Goal: Check status: Check status

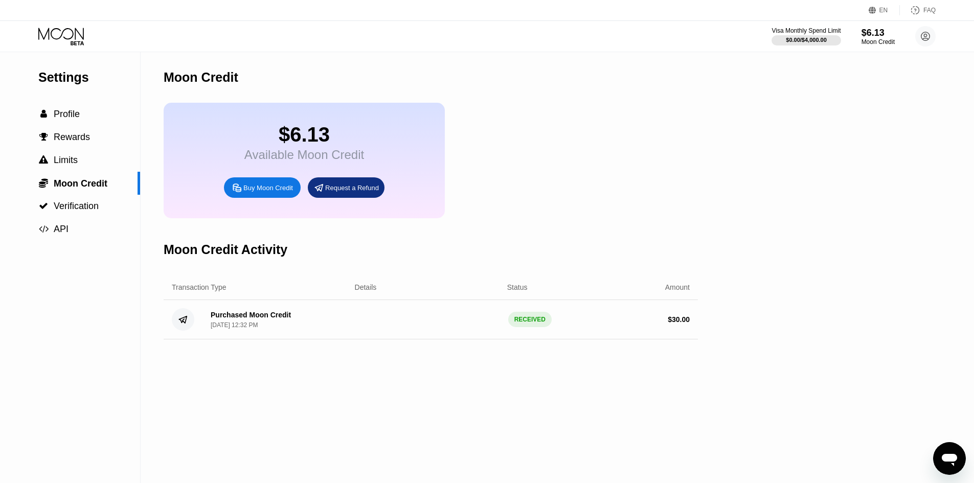
click at [944, 447] on div "Open messaging window" at bounding box center [949, 458] width 31 height 31
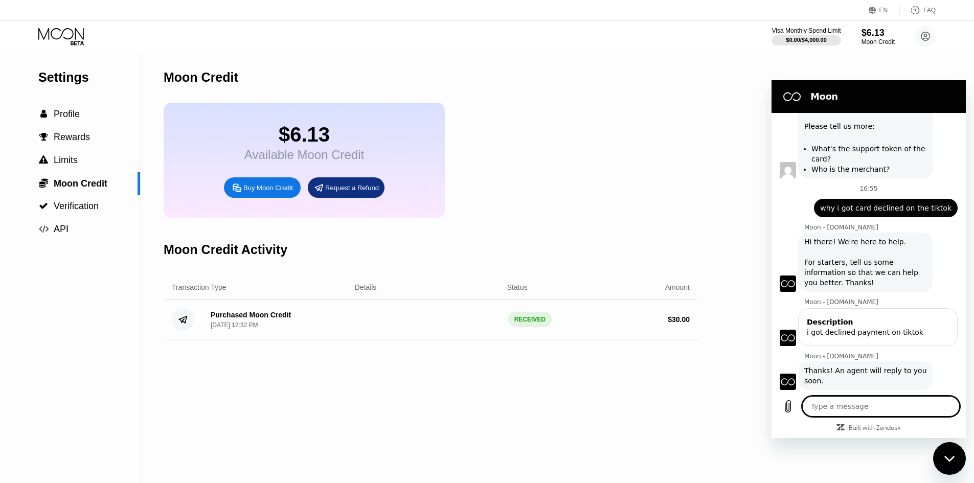
scroll to position [576, 0]
click at [87, 118] on div " Profile" at bounding box center [70, 114] width 140 height 11
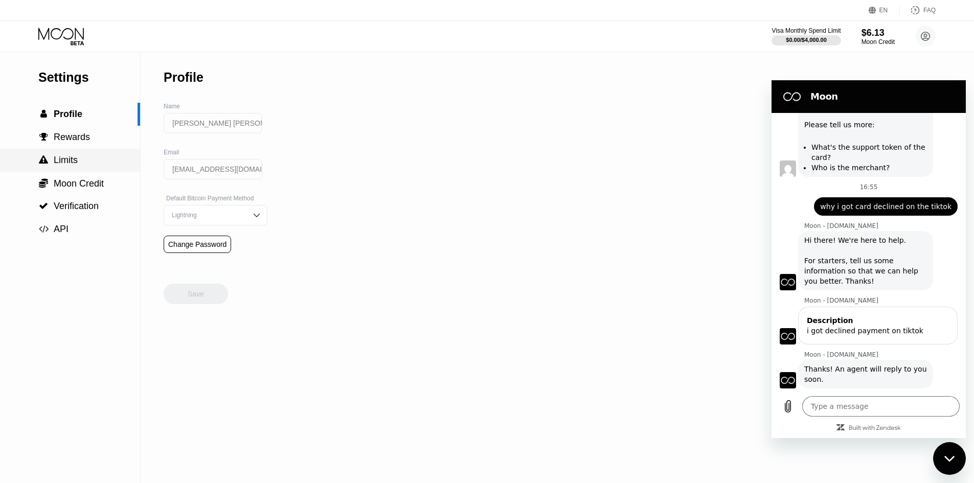
click at [103, 143] on div " Rewards" at bounding box center [70, 137] width 140 height 11
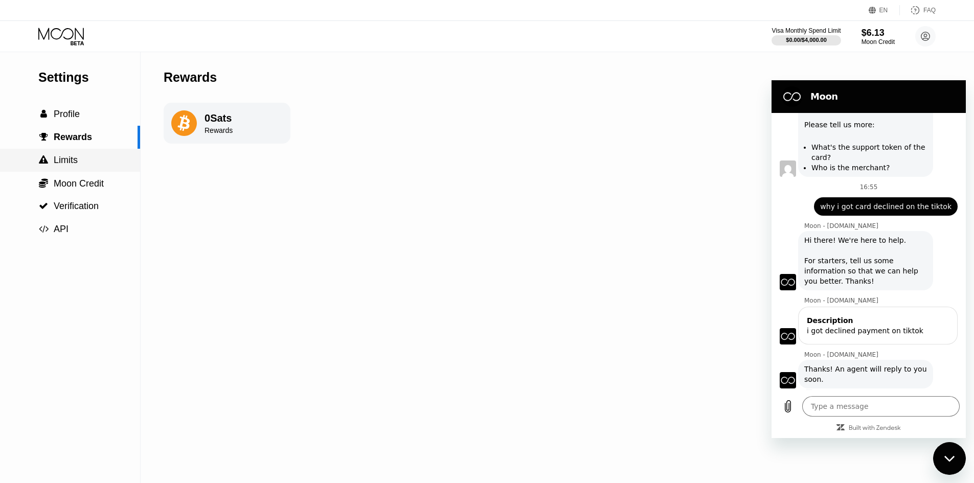
click at [106, 162] on div " Limits" at bounding box center [70, 160] width 140 height 11
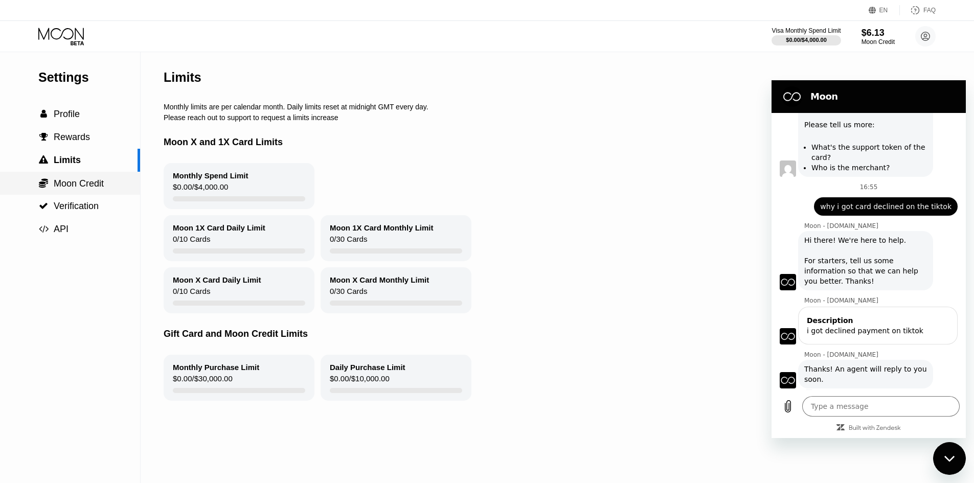
click at [111, 182] on div " Moon Credit" at bounding box center [70, 183] width 140 height 11
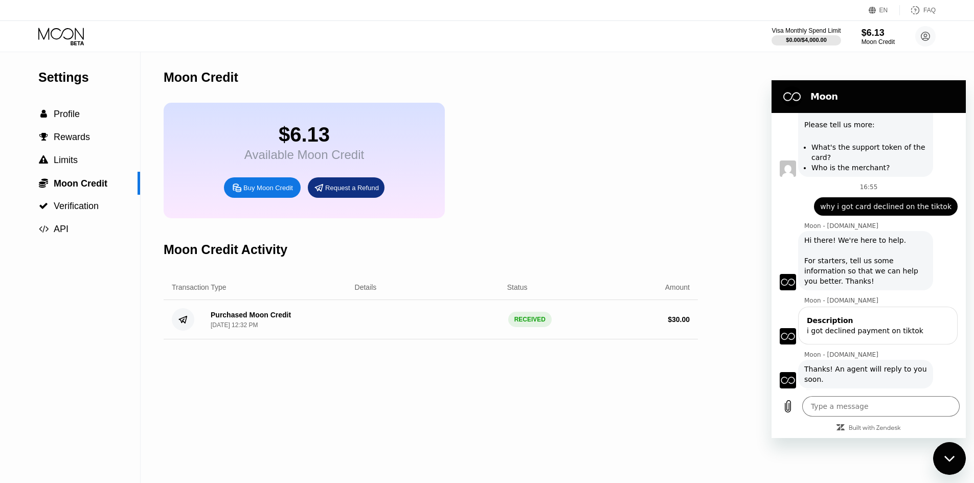
click at [224, 148] on div "$6.13 Available Moon Credit Buy Moon Credit Request a Refund" at bounding box center [304, 161] width 281 height 116
click at [287, 155] on div "Available Moon Credit" at bounding box center [304, 155] width 120 height 14
click at [94, 114] on div " Profile" at bounding box center [70, 114] width 140 height 11
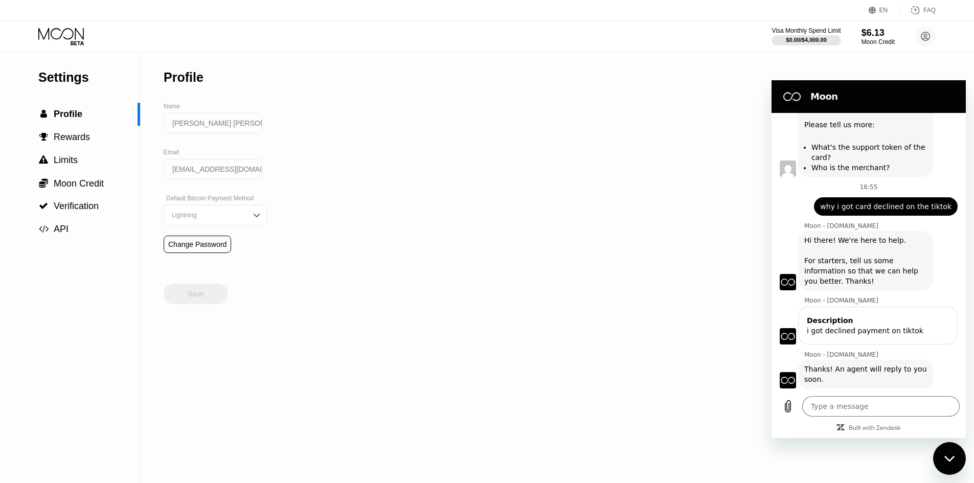
click at [72, 26] on div "Visa Monthly Spend Limit $0.00 / $4,000.00 $6.13 Moon Credit Carlos Antonio car…" at bounding box center [487, 36] width 974 height 31
click at [64, 36] on icon at bounding box center [62, 37] width 48 height 18
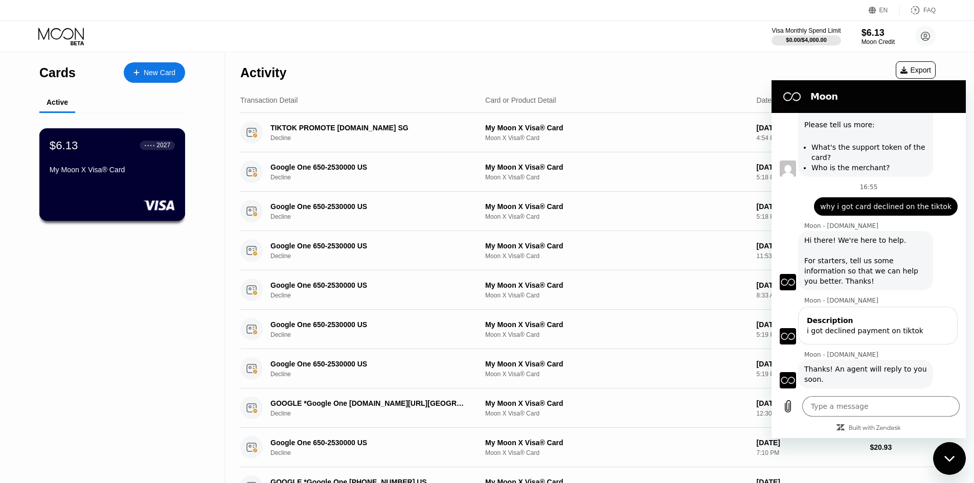
click at [103, 160] on div "$6.13 ● ● ● ● 2027 My Moon X Visa® Card" at bounding box center [112, 158] width 125 height 39
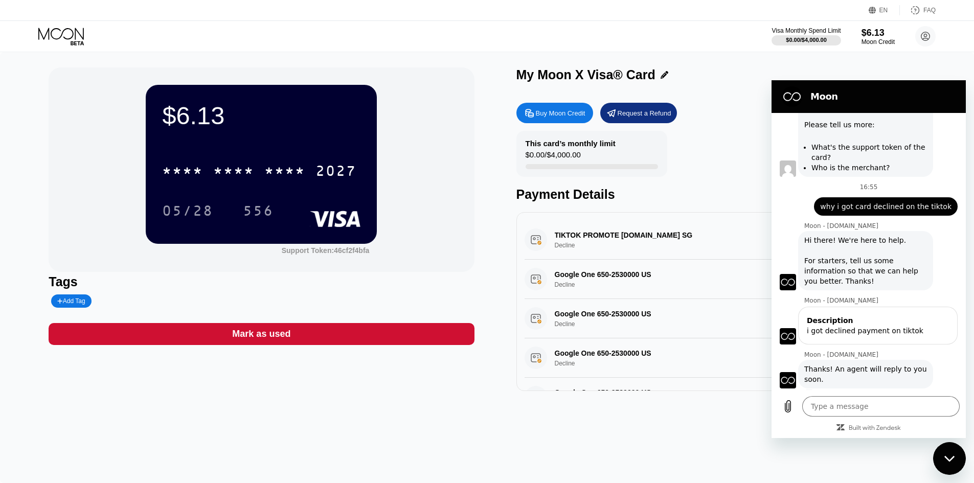
click at [309, 161] on div "* * * * * * * * * * * * 2027" at bounding box center [259, 171] width 207 height 26
type textarea "x"
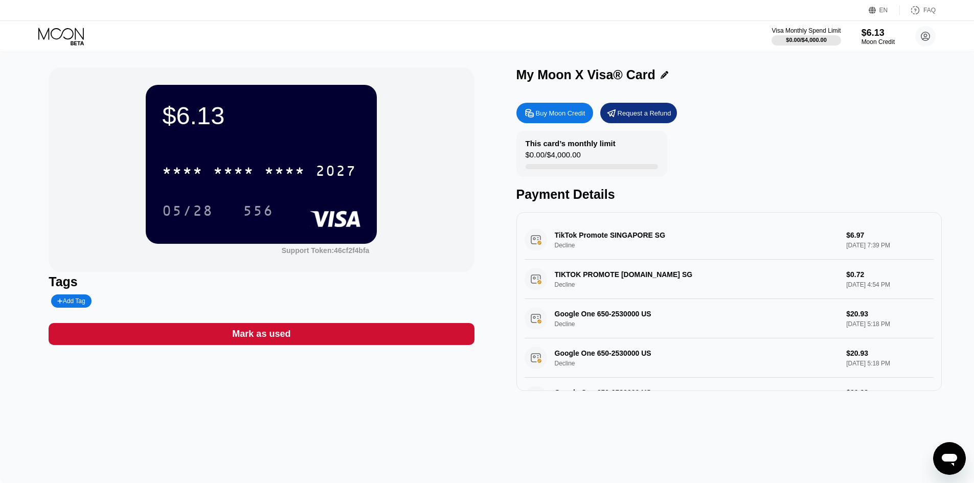
click at [856, 237] on div "TikTok Promote SINGAPORE SG Decline $6.97 [DATE] 7:39 PM" at bounding box center [728, 239] width 409 height 39
drag, startPoint x: 843, startPoint y: 237, endPoint x: 834, endPoint y: 237, distance: 9.2
click at [834, 237] on div "TikTok Promote SINGAPORE SG Decline $6.97 [DATE] 7:39 PM" at bounding box center [728, 239] width 409 height 39
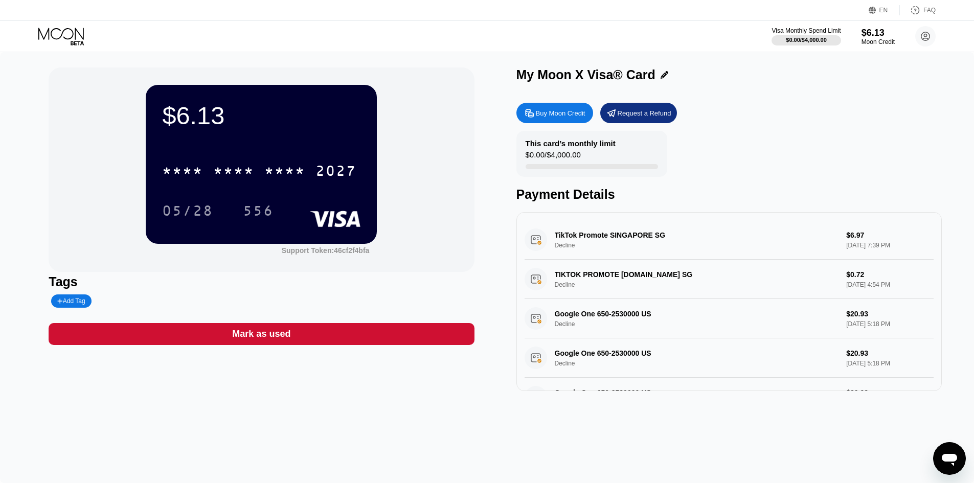
click at [850, 237] on div "TikTok Promote SINGAPORE SG Decline $6.97 [DATE] 7:39 PM" at bounding box center [728, 239] width 409 height 39
click at [319, 188] on div "* * * * * * * * * * * * 2027 05/28 556" at bounding box center [261, 180] width 198 height 60
click at [318, 171] on div "2027" at bounding box center [335, 172] width 41 height 16
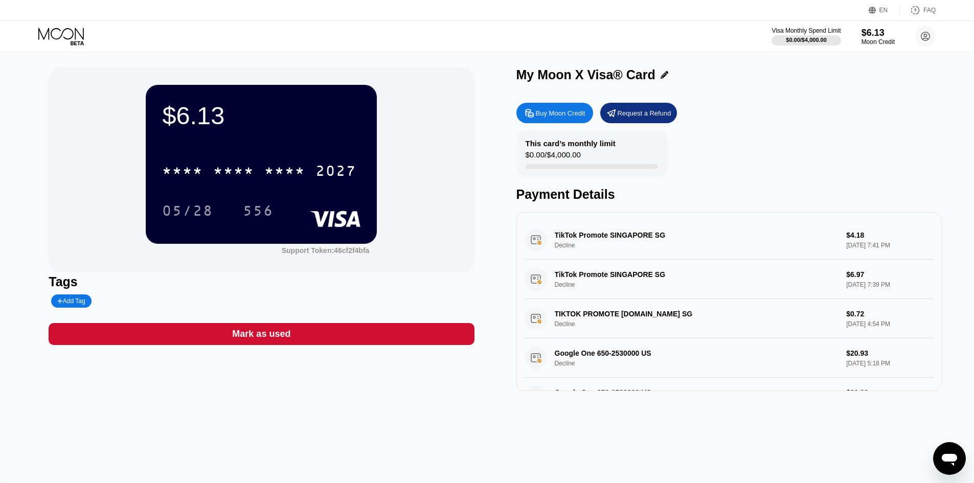
click at [717, 168] on div "This card’s monthly limit $0.00 / $4,000.00 Payment Details" at bounding box center [728, 166] width 425 height 71
